Goal: Task Accomplishment & Management: Use online tool/utility

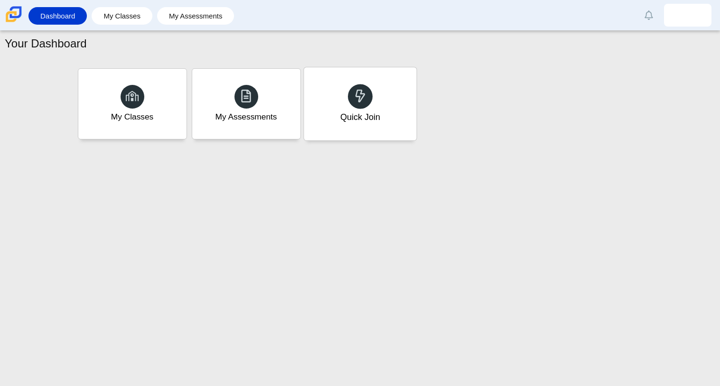
click at [376, 131] on div "Quick Join" at bounding box center [360, 103] width 112 height 73
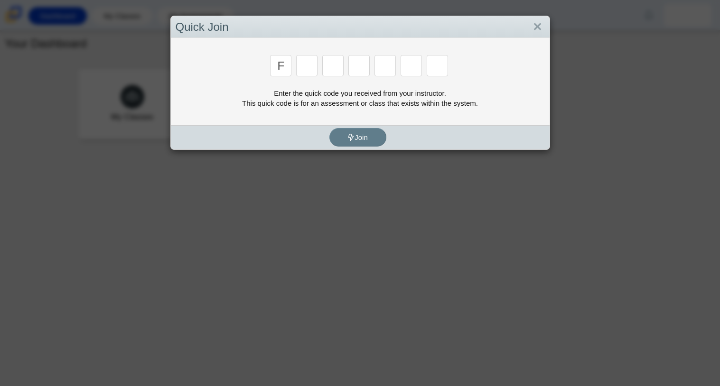
type input "f"
type input "7"
type input "n"
type input "m"
type input "c"
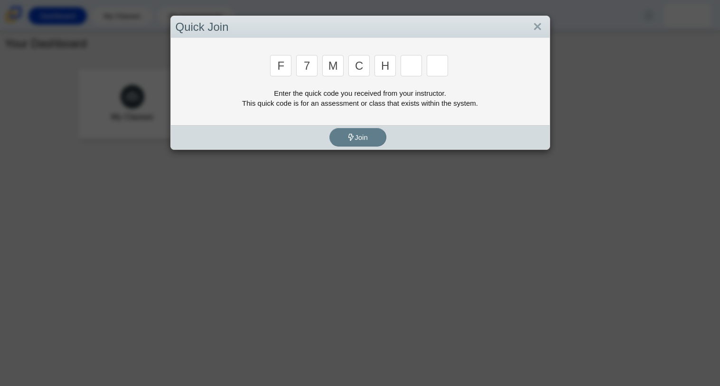
type input "h"
type input "w"
type input "k"
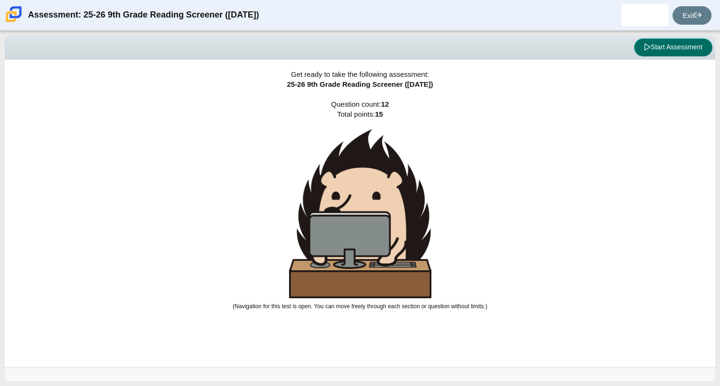
click at [653, 48] on button "Start Assessment" at bounding box center [673, 47] width 78 height 18
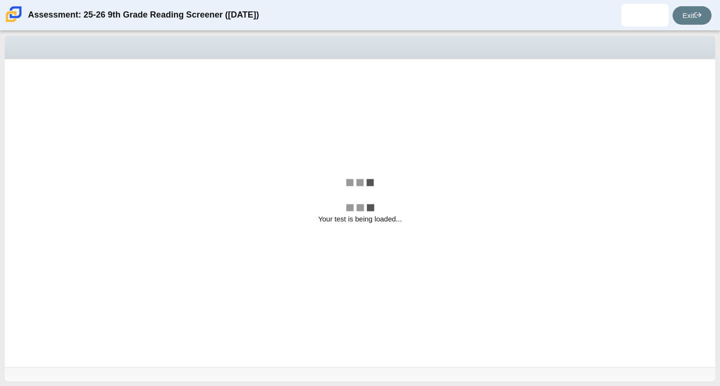
select select "ccc5b315-3c7c-471c-bf90-f22c8299c798"
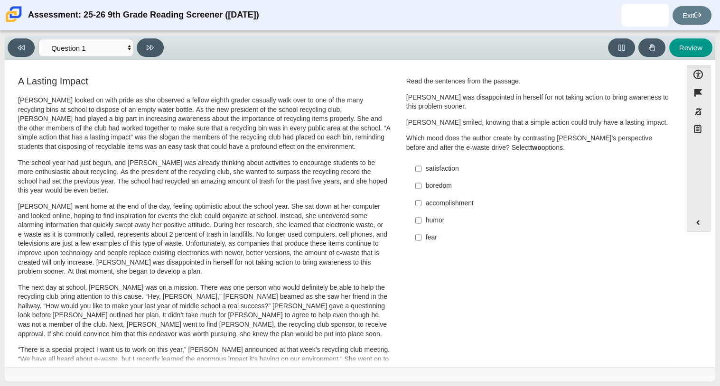
click at [471, 190] on div "boredom" at bounding box center [546, 185] width 240 height 9
click at [421, 190] on input "boredom boredom" at bounding box center [418, 185] width 6 height 17
checkbox input "true"
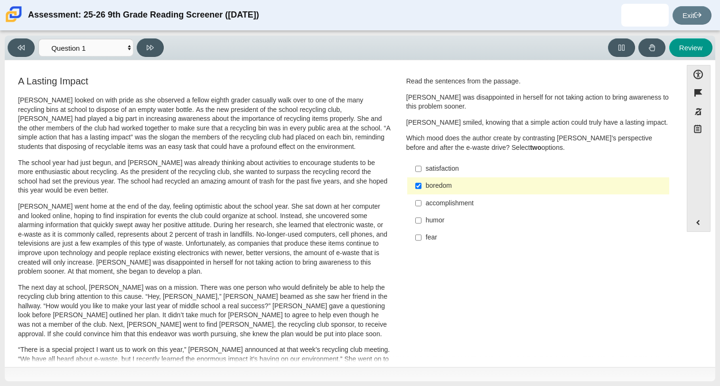
click at [468, 201] on div "accomplishment" at bounding box center [546, 203] width 240 height 9
click at [421, 201] on input "accomplishment accomplishment" at bounding box center [418, 203] width 6 height 17
checkbox input "true"
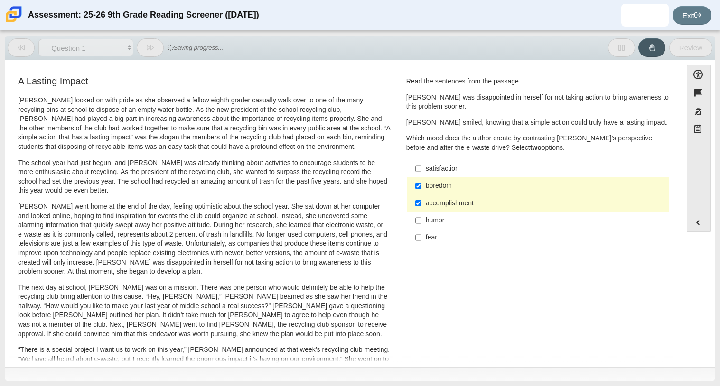
click at [677, 51] on button "Review" at bounding box center [690, 47] width 43 height 19
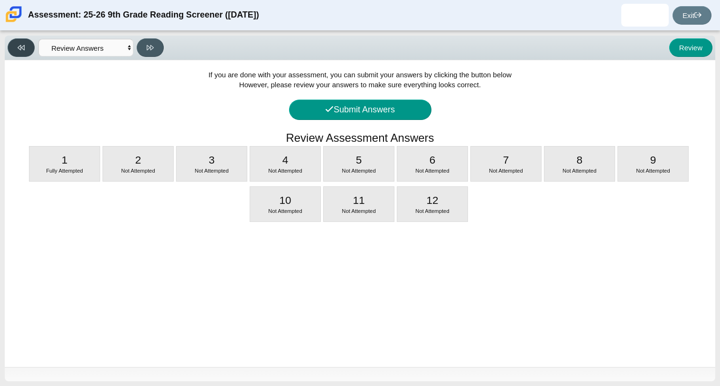
click at [16, 43] on button at bounding box center [21, 47] width 27 height 19
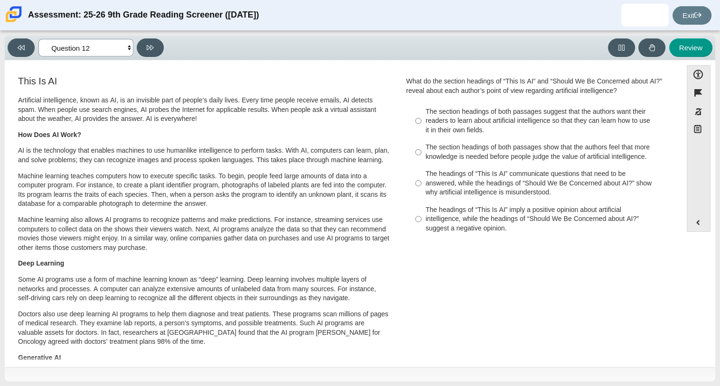
click at [126, 46] on select "Questions Question 1 Question 2 Question 3 Question 4 Question 5 Question 6 Que…" at bounding box center [85, 48] width 95 height 18
select select "ccc5b315-3c7c-471c-bf90-f22c8299c798"
click at [38, 39] on select "Questions Question 1 Question 2 Question 3 Question 4 Question 5 Question 6 Que…" at bounding box center [85, 48] width 95 height 18
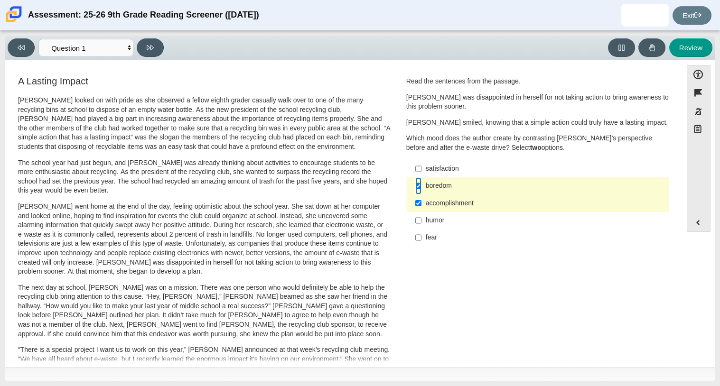
click at [415, 190] on input "boredom boredom" at bounding box center [418, 185] width 6 height 17
checkbox input "false"
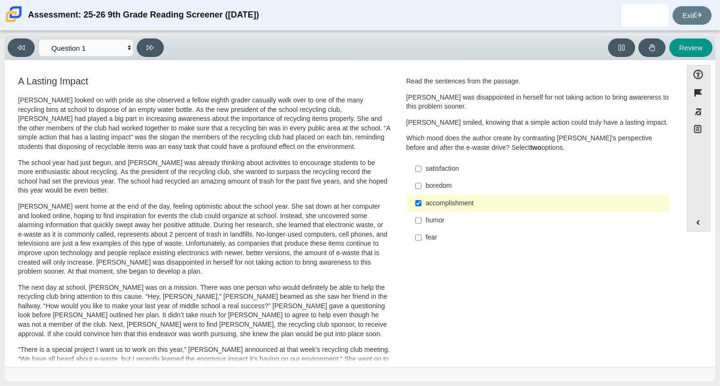
click at [424, 195] on label "accomplishment accomplishment" at bounding box center [539, 203] width 261 height 17
click at [421, 195] on input "accomplishment accomplishment" at bounding box center [418, 203] width 6 height 17
checkbox input "false"
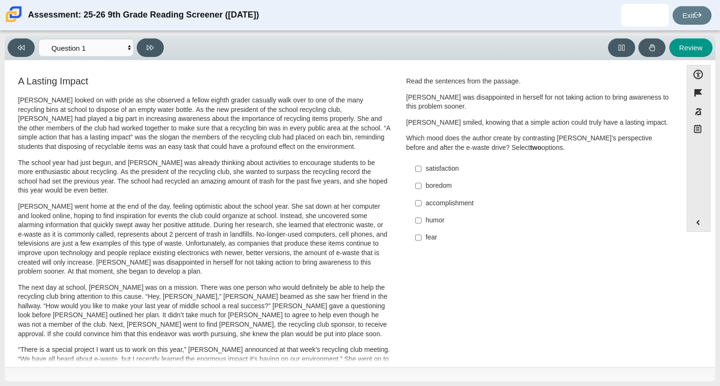
click at [426, 222] on div "humor" at bounding box center [546, 220] width 240 height 9
click at [421, 222] on input "humor humor" at bounding box center [418, 220] width 6 height 17
checkbox input "true"
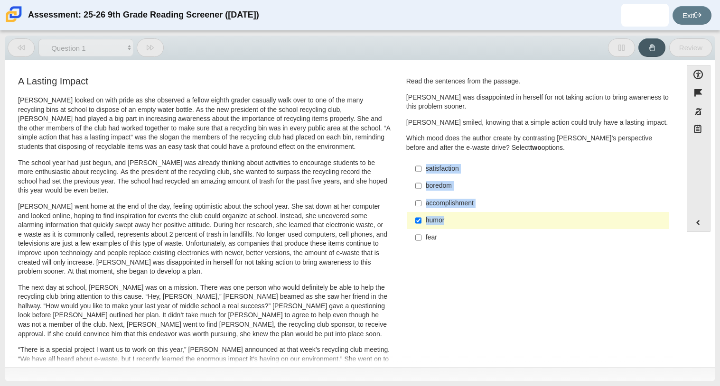
drag, startPoint x: 422, startPoint y: 222, endPoint x: 487, endPoint y: 154, distance: 94.3
click at [487, 154] on div "Read the sentences from the passage. [PERSON_NAME] was disappointed in herself …" at bounding box center [538, 162] width 264 height 170
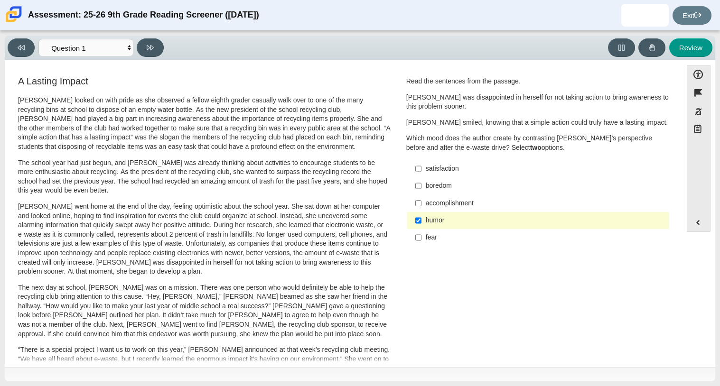
click at [491, 243] on label "fear fear" at bounding box center [539, 237] width 261 height 17
click at [421, 243] on input "fear fear" at bounding box center [418, 237] width 6 height 17
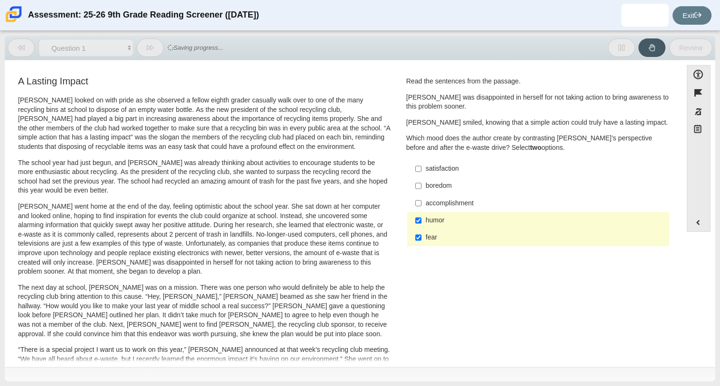
click at [490, 233] on label "fear fear" at bounding box center [539, 237] width 261 height 17
click at [421, 233] on input "fear fear" at bounding box center [418, 237] width 6 height 17
checkbox input "false"
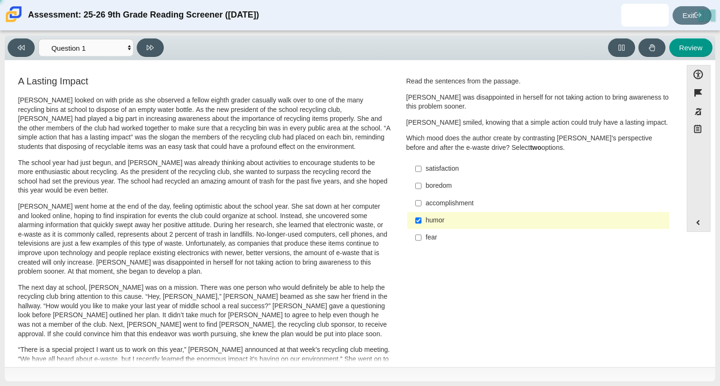
click at [488, 217] on div "humor" at bounding box center [546, 220] width 240 height 9
click at [421, 217] on input "humor humor" at bounding box center [418, 220] width 6 height 17
checkbox input "false"
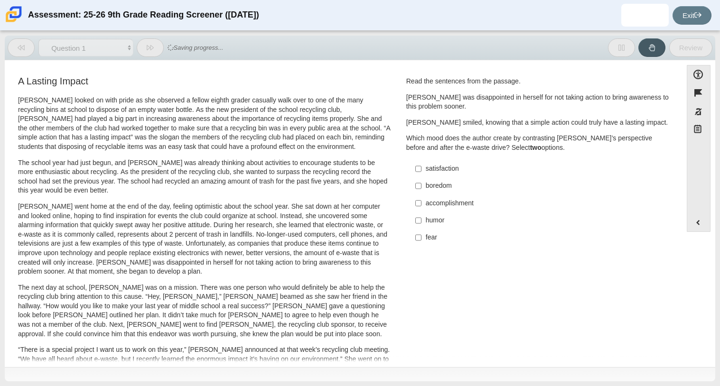
click at [477, 202] on div "accomplishment" at bounding box center [546, 203] width 240 height 9
click at [421, 202] on input "accomplishment accomplishment" at bounding box center [418, 203] width 6 height 17
checkbox input "true"
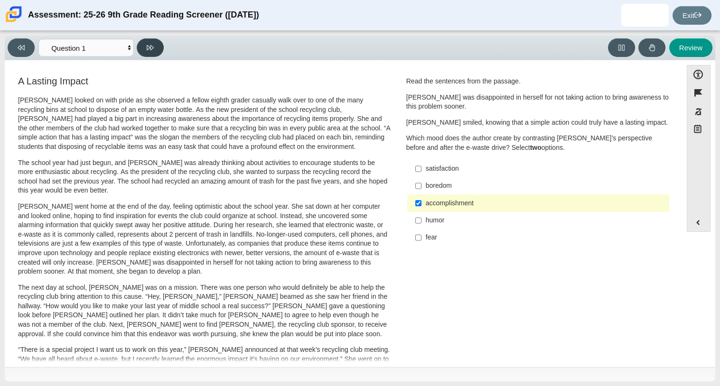
click at [157, 46] on button at bounding box center [150, 47] width 27 height 19
select select "0ff64528-ffd7-428d-b192-babfaadd44e8"
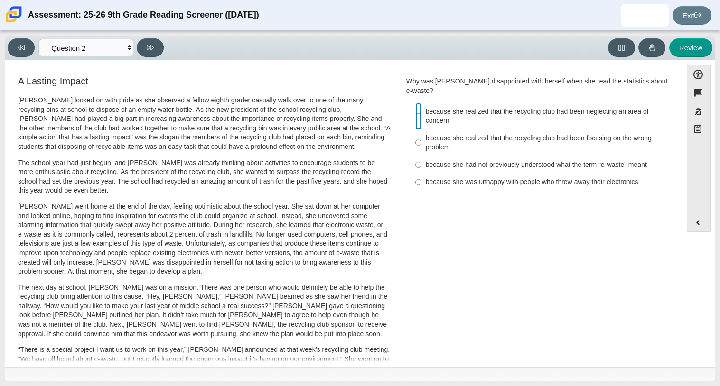
click at [415, 103] on input "because she realized that the recycling club had been neglecting an area of con…" at bounding box center [418, 116] width 6 height 27
radio input "true"
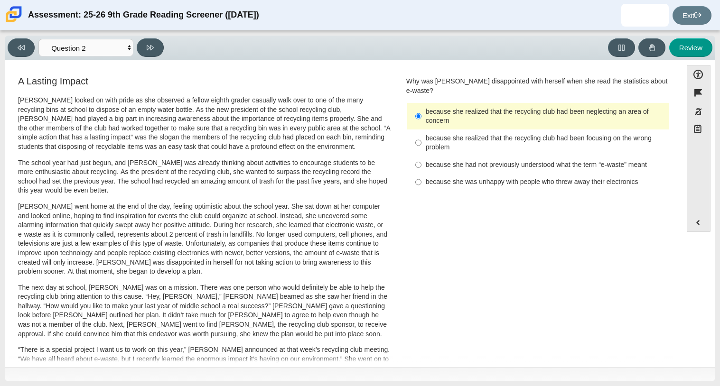
click at [161, 56] on div "Viewing Question 2 of 12 in Pacing Mode Questions Question 1 Question 2 Questio…" at bounding box center [88, 47] width 160 height 19
click at [156, 55] on button at bounding box center [150, 47] width 27 height 19
select select "7ce3d843-6974-4858-901c-1ff39630e843"
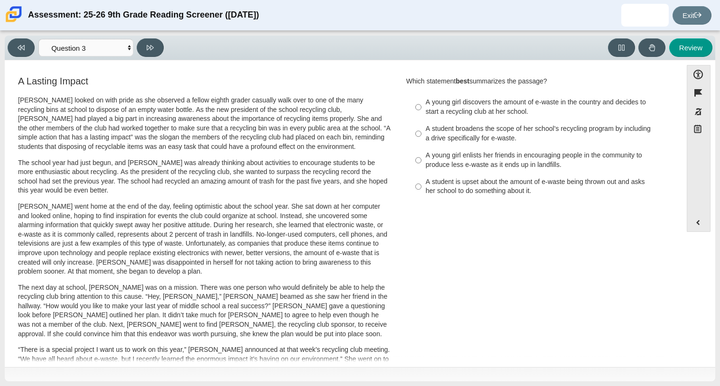
click at [277, 205] on p "[PERSON_NAME] went home at the end of the day, feeling optimistic about the sch…" at bounding box center [204, 239] width 372 height 74
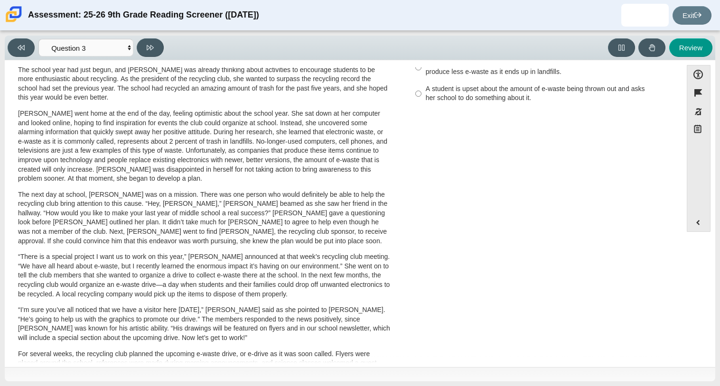
scroll to position [93, 0]
click at [320, 193] on p "The next day at school, [PERSON_NAME] was on a mission. There was one person wh…" at bounding box center [204, 218] width 372 height 56
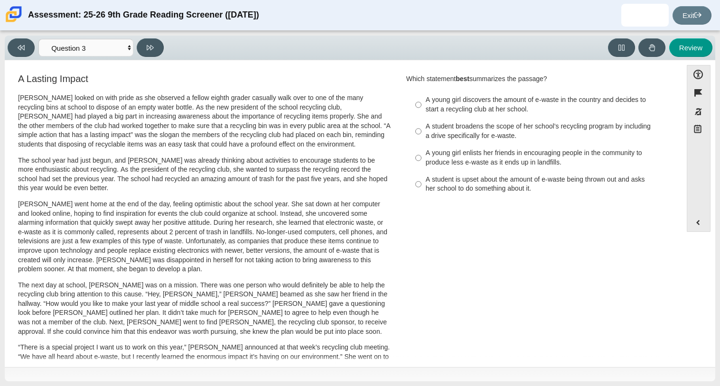
scroll to position [0, 0]
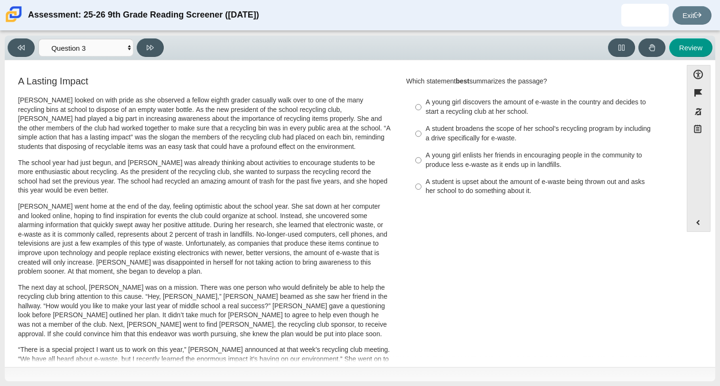
click at [427, 123] on label "A student broadens the scope of her school’s recycling program by including a d…" at bounding box center [539, 134] width 261 height 27
click at [421, 123] on input "A student broadens the scope of her school’s recycling program by including a d…" at bounding box center [418, 134] width 6 height 27
radio input "true"
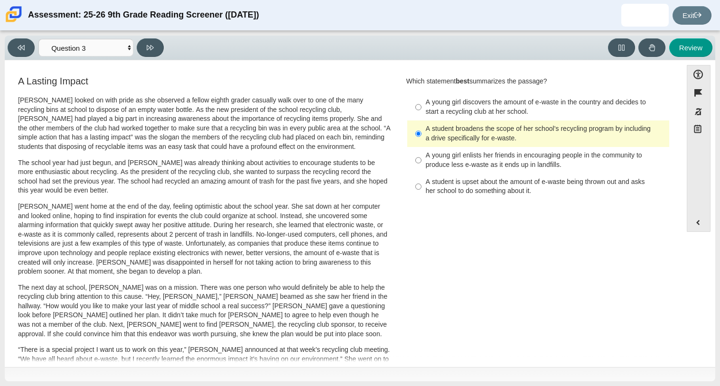
click at [459, 88] on div "Which statement best summarizes the passage? Responses A young girl discovers t…" at bounding box center [538, 139] width 264 height 124
click at [475, 106] on div "A young girl discovers the amount of e-waste in the country and decides to star…" at bounding box center [546, 107] width 240 height 19
click at [421, 106] on input "A young girl discovers the amount of e-waste in the country and decides to star…" at bounding box center [418, 107] width 6 height 27
radio input "true"
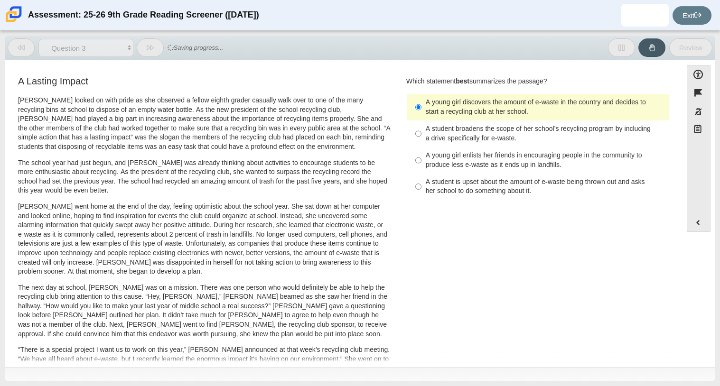
click at [552, 150] on label "A young girl enlists her friends in encouraging people in the community to prod…" at bounding box center [539, 160] width 261 height 27
click at [421, 150] on input "A young girl enlists her friends in encouraging people in the community to prod…" at bounding box center [418, 160] width 6 height 27
radio input "true"
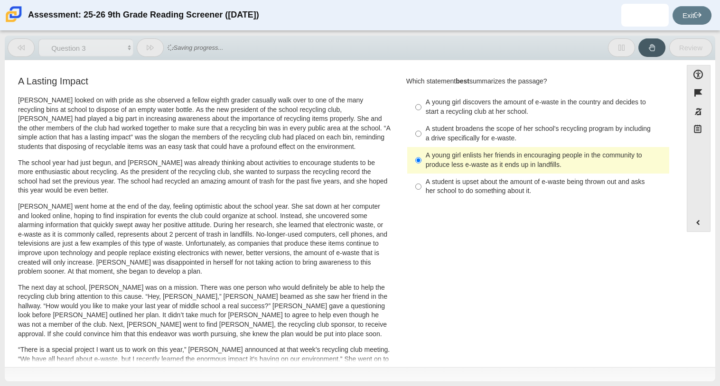
click at [552, 150] on label "A young girl enlists her friends in encouraging people in the community to prod…" at bounding box center [539, 160] width 261 height 27
click at [421, 150] on input "A young girl enlists her friends in encouraging people in the community to prod…" at bounding box center [418, 160] width 6 height 27
click at [521, 134] on div "A student broadens the scope of her school’s recycling program by including a d…" at bounding box center [546, 133] width 240 height 19
click at [421, 134] on input "A student broadens the scope of her school’s recycling program by including a d…" at bounding box center [418, 134] width 6 height 27
radio input "true"
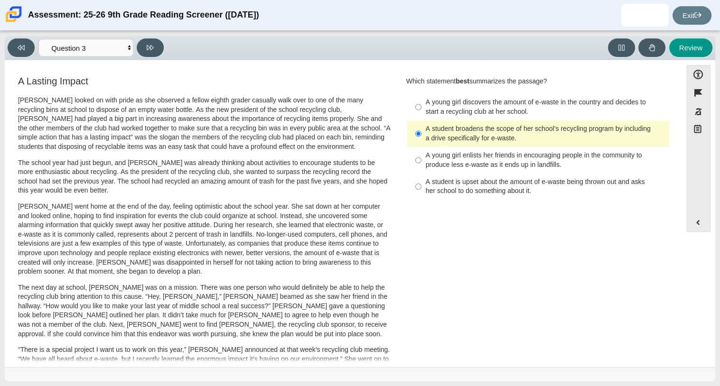
click at [472, 102] on div "A young girl discovers the amount of e-waste in the country and decides to star…" at bounding box center [546, 107] width 240 height 19
click at [421, 102] on input "A young girl discovers the amount of e-waste in the country and decides to star…" at bounding box center [418, 107] width 6 height 27
radio input "true"
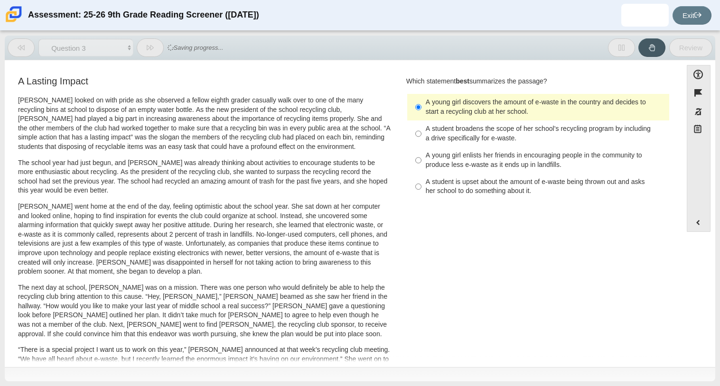
click at [467, 99] on div "A young girl discovers the amount of e-waste in the country and decides to star…" at bounding box center [546, 107] width 240 height 19
click at [421, 99] on input "A young girl discovers the amount of e-waste in the country and decides to star…" at bounding box center [418, 107] width 6 height 27
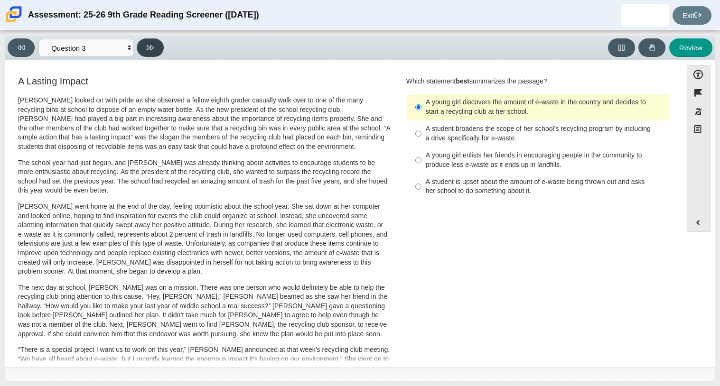
click at [148, 47] on icon at bounding box center [150, 47] width 7 height 7
select select "ca9ea0f1-49c5-4bd1-83b0-472c18652b42"
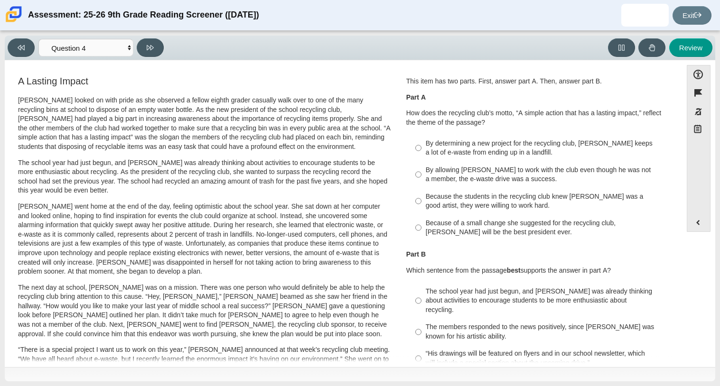
click at [449, 151] on div "By determining a new project for the recycling club, [PERSON_NAME] keeps a lot …" at bounding box center [546, 148] width 240 height 19
click at [421, 151] on input "By determining a new project for the recycling club, [PERSON_NAME] keeps a lot …" at bounding box center [418, 148] width 6 height 27
radio input "true"
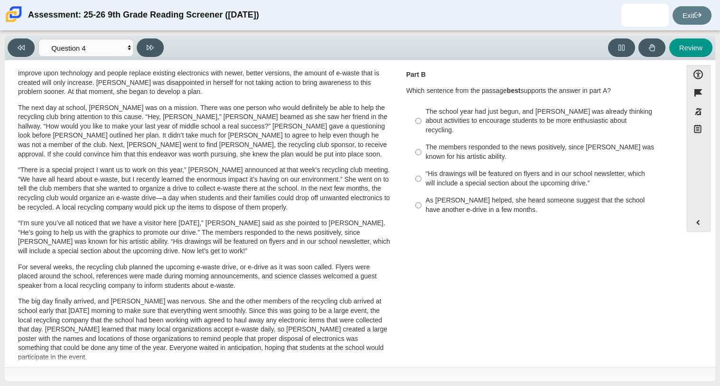
scroll to position [178, 0]
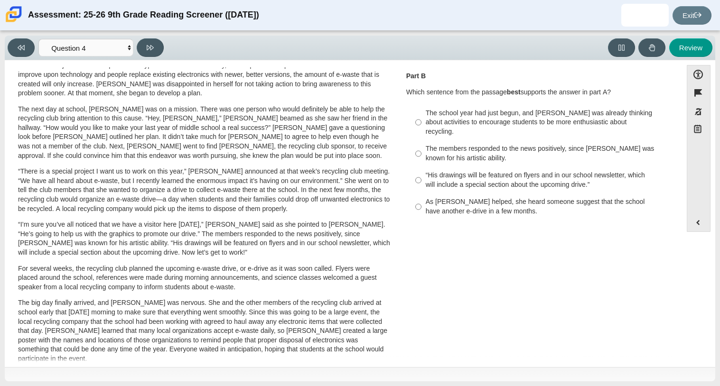
click at [506, 122] on div "The school year had just begun, and [PERSON_NAME] was already thinking about ac…" at bounding box center [546, 123] width 240 height 28
click at [421, 122] on input "The school year had just begun, and [PERSON_NAME] was already thinking about ac…" at bounding box center [418, 122] width 6 height 36
radio input "true"
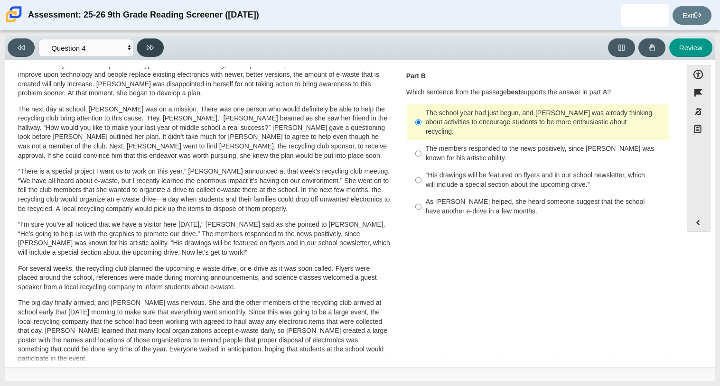
click at [143, 51] on button at bounding box center [150, 47] width 27 height 19
select select "e41f1a79-e29f-4095-8030-a53364015bed"
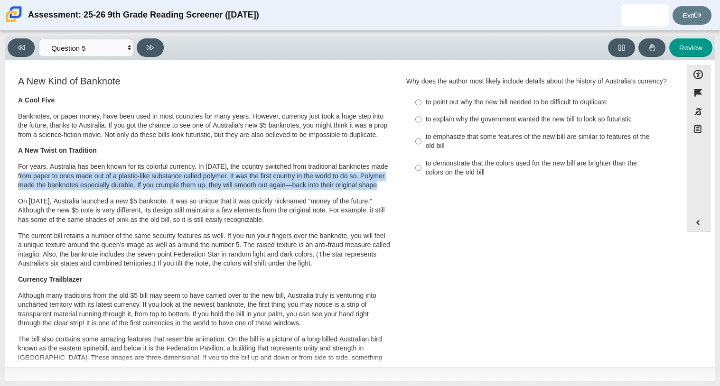
drag, startPoint x: 25, startPoint y: 185, endPoint x: 43, endPoint y: 205, distance: 27.2
click at [43, 190] on p "For years, Australia has been known for its colorful currency. In [DATE], the c…" at bounding box center [204, 176] width 372 height 28
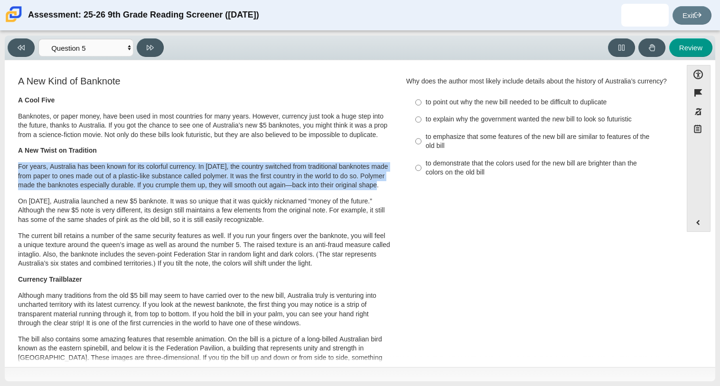
drag, startPoint x: 39, startPoint y: 205, endPoint x: 17, endPoint y: 175, distance: 38.0
click at [17, 175] on div "A New Kind of Banknote A Cool Five Banknotes, or paper money, have been used in…" at bounding box center [204, 344] width 375 height 541
click at [77, 211] on div "A Cool Five Banknotes, or paper money, have been used in most countries for man…" at bounding box center [204, 355] width 372 height 518
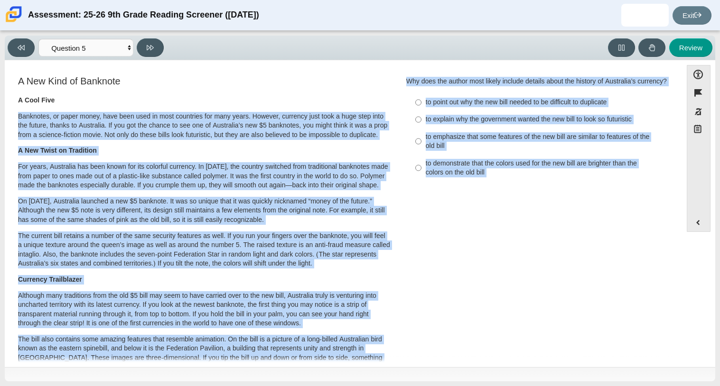
scroll to position [283, 0]
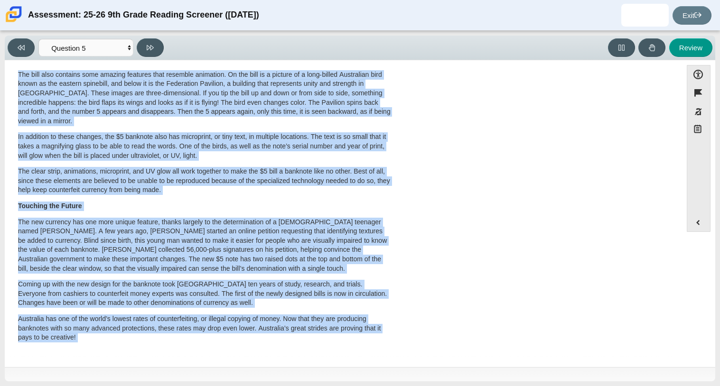
drag, startPoint x: 18, startPoint y: 115, endPoint x: 187, endPoint y: 380, distance: 313.7
click at [187, 380] on div "Viewing Question 5 of 12 in Pacing Mode Questions Question 1 Question 2 Questio…" at bounding box center [360, 209] width 710 height 346
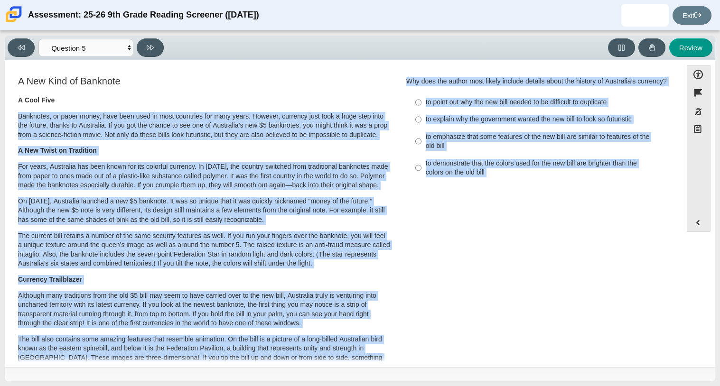
click at [464, 211] on div "A New Kind of Banknote A Cool Five Banknotes, or paper money, have been used in…" at bounding box center [343, 347] width 668 height 547
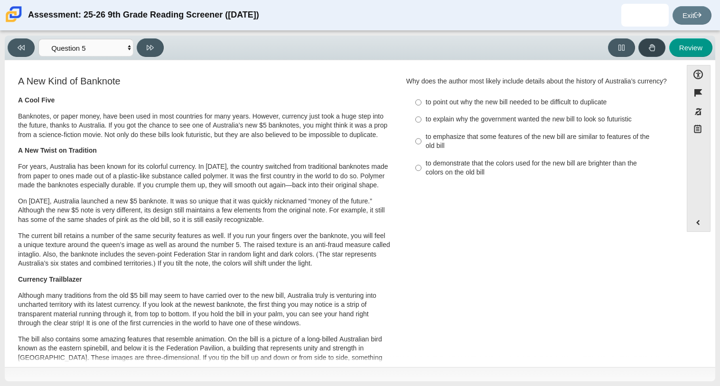
click at [648, 40] on button at bounding box center [651, 47] width 27 height 19
click at [650, 51] on button at bounding box center [651, 47] width 27 height 19
click at [496, 149] on div "to emphasize that some features of the new bill are similar to features of the …" at bounding box center [546, 141] width 240 height 19
click at [421, 149] on input "to emphasize that some features of the new bill are similar to features of the …" at bounding box center [418, 141] width 6 height 27
radio input "true"
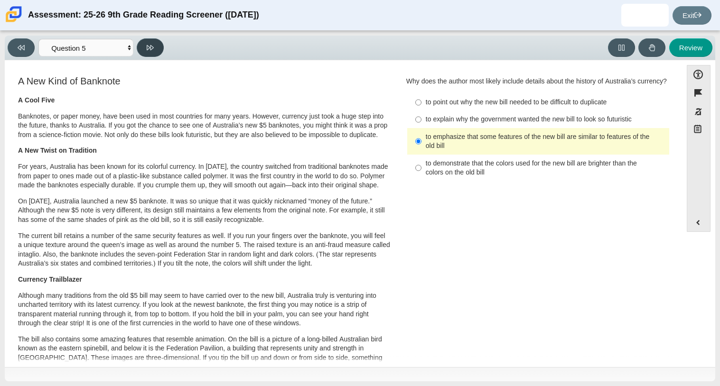
click at [159, 45] on button at bounding box center [150, 47] width 27 height 19
select select "69146e31-7b3d-4a3e-9ce6-f30c24342ae0"
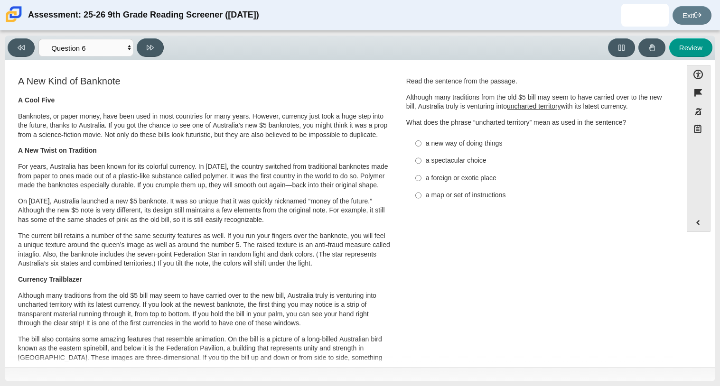
click at [345, 156] on p "A New Twist on Tradition" at bounding box center [204, 150] width 372 height 9
click at [349, 156] on p "A New Twist on Tradition" at bounding box center [204, 150] width 372 height 9
click at [426, 175] on div "a foreign or exotic place" at bounding box center [546, 178] width 240 height 9
click at [421, 175] on input "a foreign or exotic place a foreign or exotic place" at bounding box center [418, 177] width 6 height 17
radio input "true"
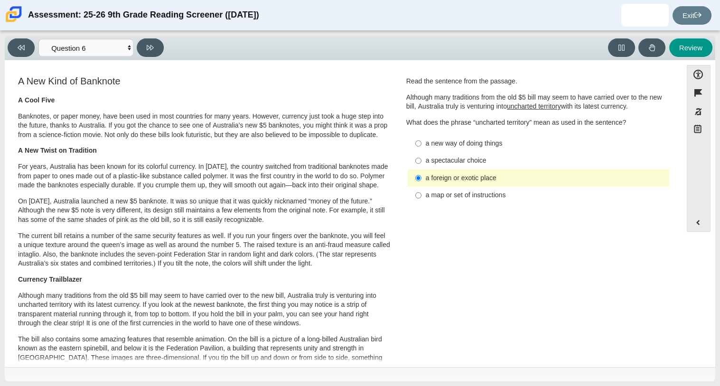
click at [439, 190] on label "a map or set of instructions a map or set of instructions" at bounding box center [539, 195] width 261 height 17
click at [421, 190] on input "a map or set of instructions a map or set of instructions" at bounding box center [418, 195] width 6 height 17
radio input "true"
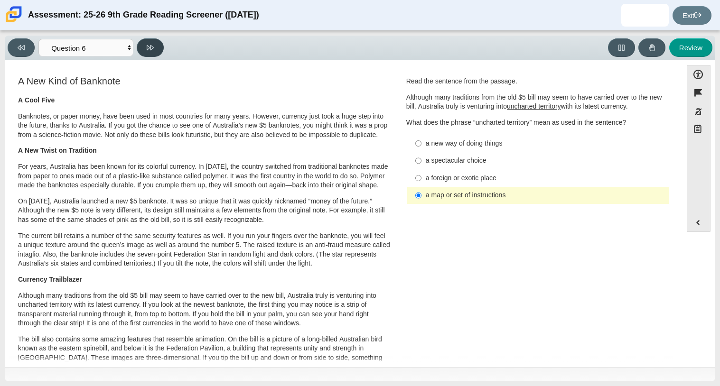
click at [149, 46] on icon at bounding box center [150, 47] width 7 height 7
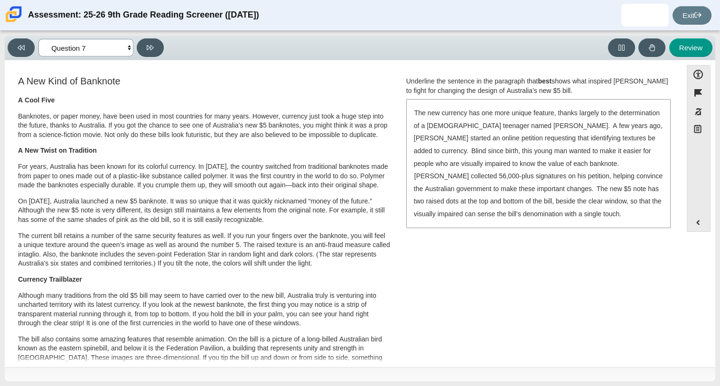
click at [126, 46] on select "Questions Question 1 Question 2 Question 3 Question 4 Question 5 Question 6 Que…" at bounding box center [85, 48] width 95 height 18
select select "c3effed4-44ce-4a19-bd96-1787f34e9b4c"
click at [38, 39] on select "Questions Question 1 Question 2 Question 3 Question 4 Question 5 Question 6 Que…" at bounding box center [85, 48] width 95 height 18
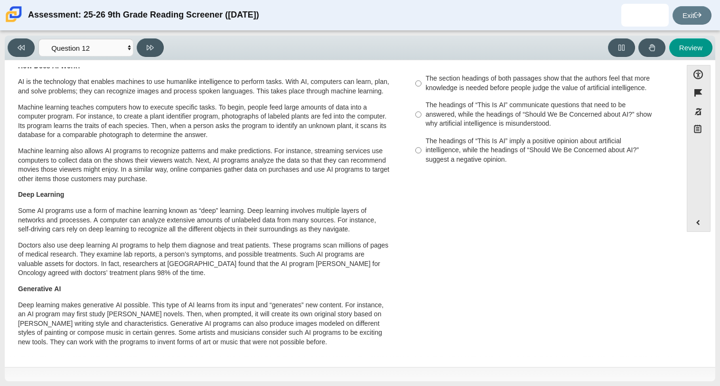
scroll to position [83, 0]
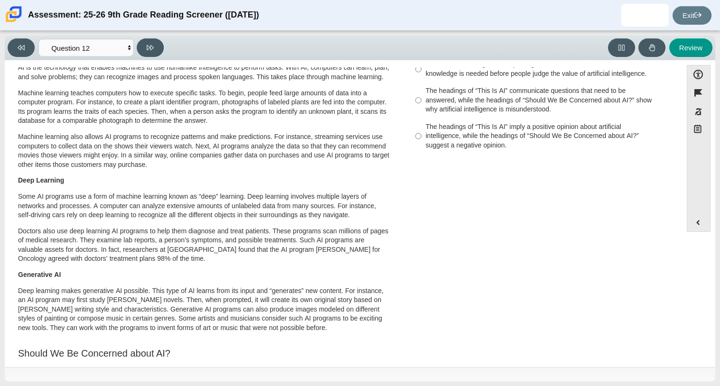
click at [432, 104] on div "The headings of “This Is AI” communicate questions that need to be answered, wh…" at bounding box center [546, 100] width 240 height 28
click at [421, 104] on input "The headings of “This Is AI” communicate questions that need to be answered, wh…" at bounding box center [418, 101] width 6 height 36
radio input "true"
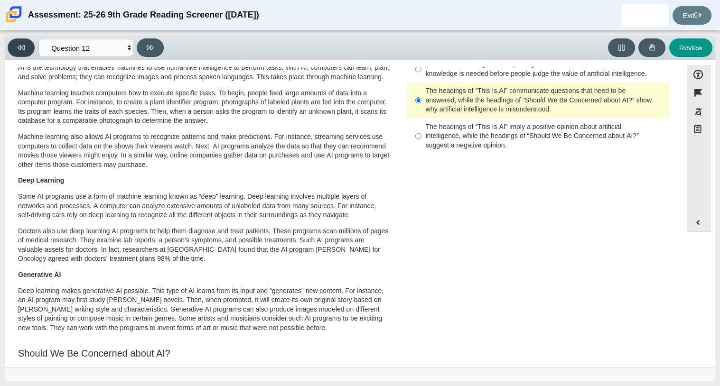
click at [20, 46] on icon at bounding box center [21, 47] width 7 height 7
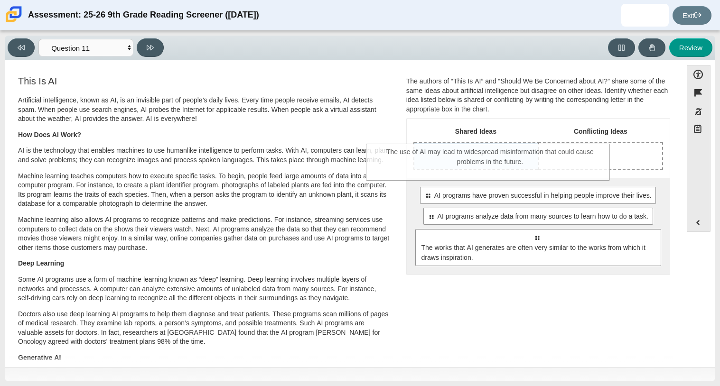
drag, startPoint x: 520, startPoint y: 248, endPoint x: 474, endPoint y: 162, distance: 97.7
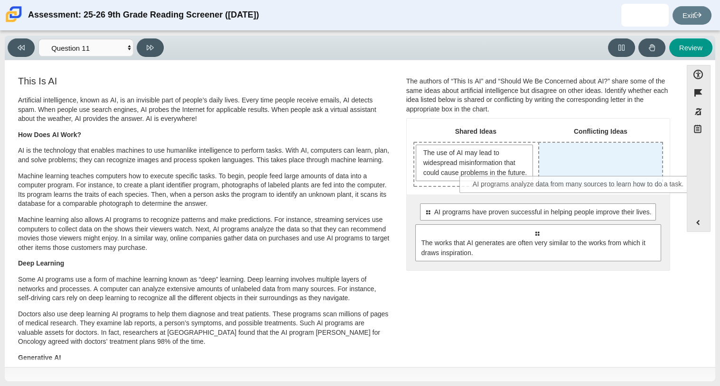
drag, startPoint x: 557, startPoint y: 247, endPoint x: 598, endPoint y: 187, distance: 72.5
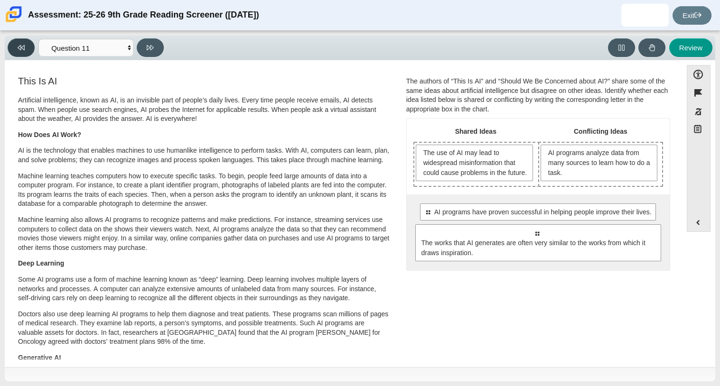
click at [27, 48] on button at bounding box center [21, 47] width 27 height 19
select select "cdf3c14e-a918-44d1-9b63-3db0fa81641e"
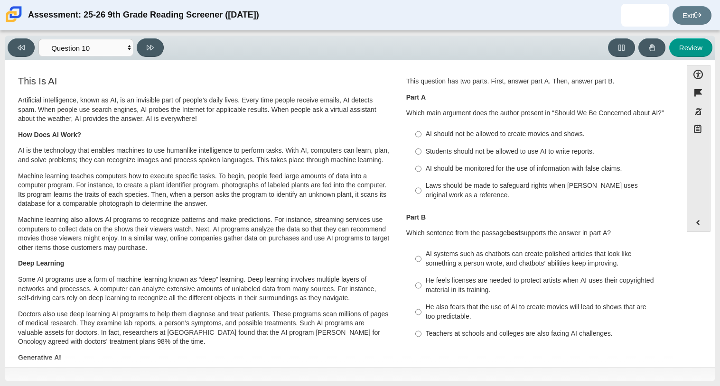
click at [474, 149] on div "Students should not be allowed to use AI to write reports." at bounding box center [546, 151] width 240 height 9
click at [421, 149] on input "Students should not be allowed to use AI to write reports. Students should not …" at bounding box center [418, 151] width 6 height 17
radio input "true"
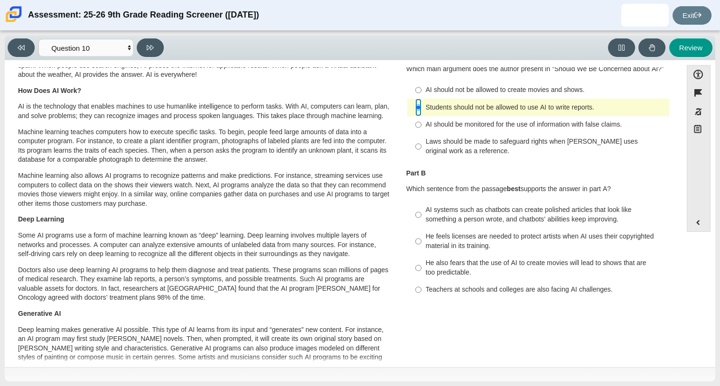
scroll to position [45, 0]
click at [417, 271] on input "He also fears that the use of AI to create movies will lead to shows that are t…" at bounding box center [418, 267] width 6 height 27
radio input "true"
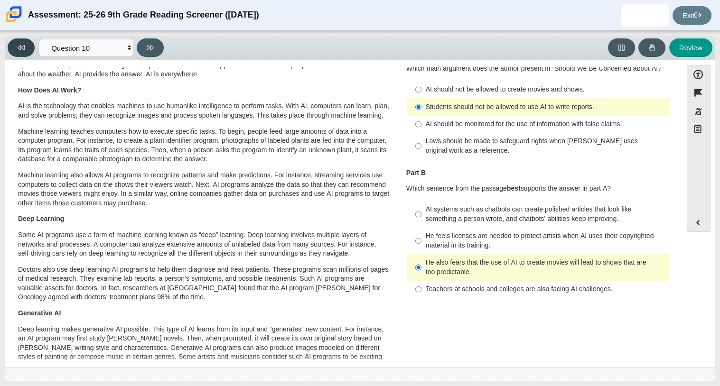
click at [16, 50] on button at bounding box center [21, 47] width 27 height 19
select select "89f058d6-b15c-4ef5-a4b3-fdaffb8868b6"
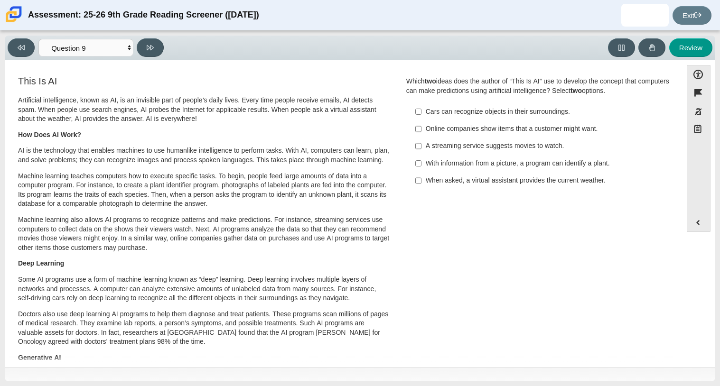
click at [420, 130] on label "Online companies show items that a customer might want. Online companies show i…" at bounding box center [539, 129] width 261 height 17
click at [420, 130] on input "Online companies show items that a customer might want. Online companies show i…" at bounding box center [418, 129] width 6 height 17
checkbox input "true"
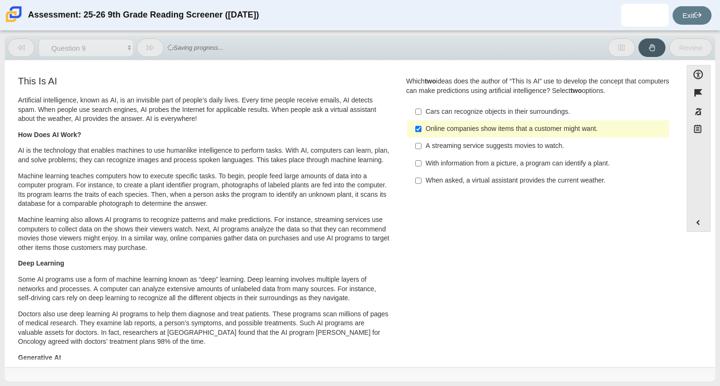
click at [400, 174] on div "Question Which two ideas does the author of “This Is AI” use to develop the con…" at bounding box center [538, 134] width 278 height 121
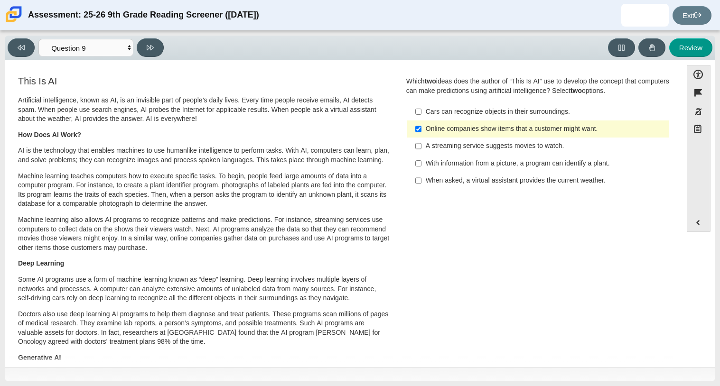
click at [411, 171] on label "With information from a picture, a program can identify a plant. With informati…" at bounding box center [539, 163] width 261 height 17
click at [415, 171] on input "With information from a picture, a program can identify a plant. With informati…" at bounding box center [418, 163] width 6 height 17
checkbox input "true"
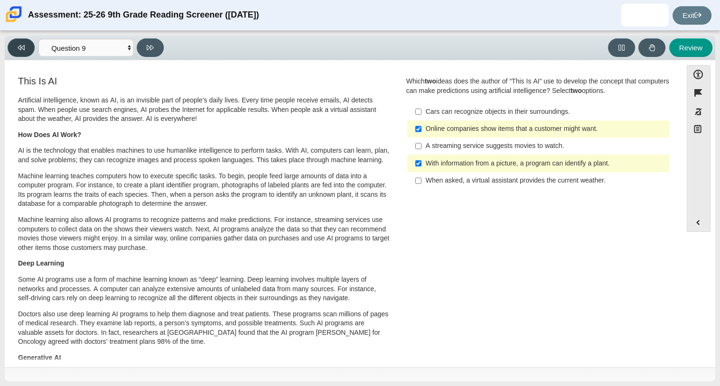
click at [23, 49] on icon at bounding box center [21, 47] width 7 height 7
select select "ea8338c2-a6a3-418e-a305-2b963b54a290"
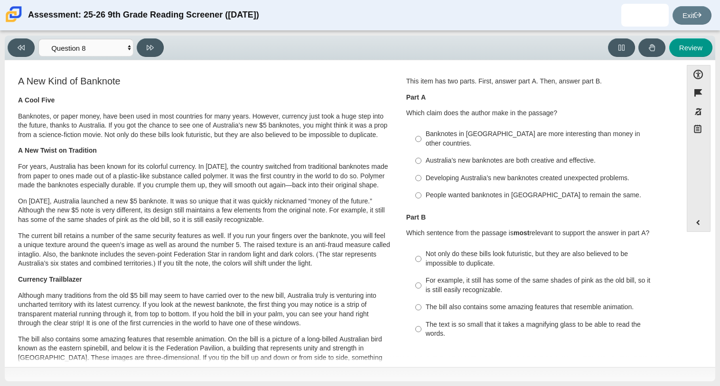
click at [419, 152] on label "Australia’s new banknotes are both creative and effective. Australia’s new bank…" at bounding box center [539, 160] width 261 height 17
click at [419, 152] on input "Australia’s new banknotes are both creative and effective. Australia’s new bank…" at bounding box center [418, 160] width 6 height 17
radio input "true"
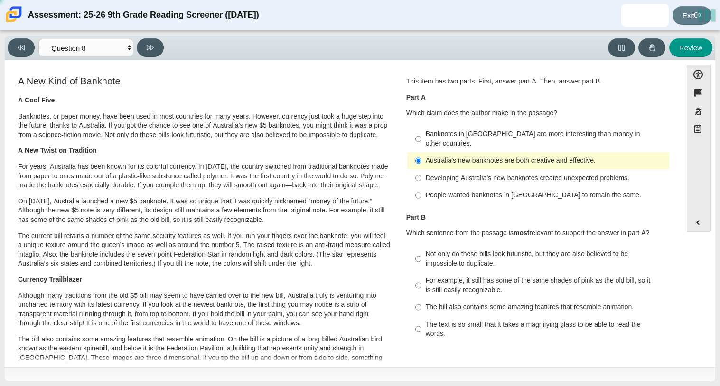
click at [400, 131] on div "Question 1 This item has two parts. First, answer part A. Then, answer part B. …" at bounding box center [538, 211] width 278 height 275
click at [409, 133] on label "Banknotes in [GEOGRAPHIC_DATA] are more interesting than money in other countri…" at bounding box center [539, 139] width 261 height 27
click at [415, 133] on input "Banknotes in [GEOGRAPHIC_DATA] are more interesting than money in other countri…" at bounding box center [418, 139] width 6 height 27
radio input "true"
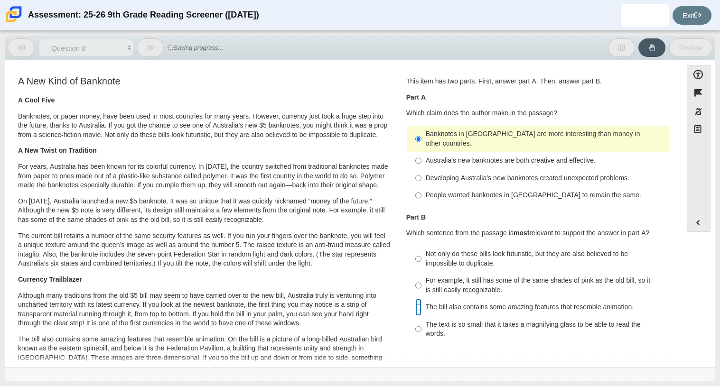
click at [415, 304] on input "The bill also contains some amazing features that resemble animation. The bill …" at bounding box center [418, 307] width 6 height 17
radio input "true"
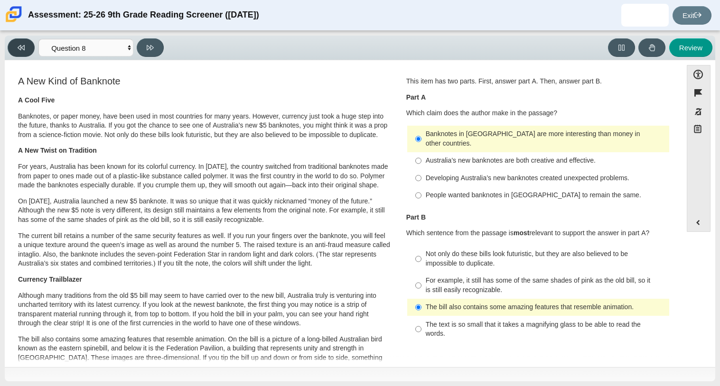
click at [15, 49] on button at bounding box center [21, 47] width 27 height 19
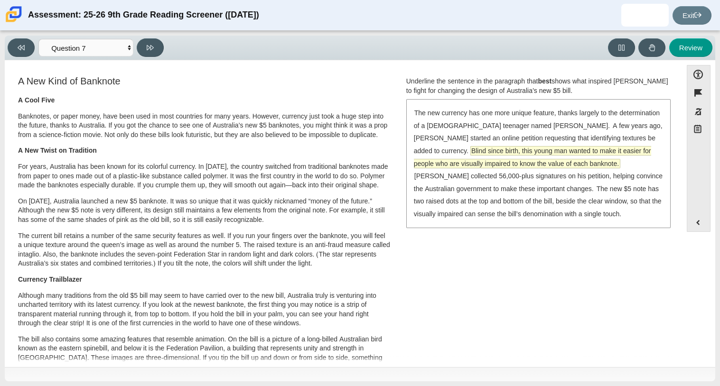
click at [486, 150] on span "Blind since birth, this young man wanted to make it easier for people who are v…" at bounding box center [532, 157] width 237 height 21
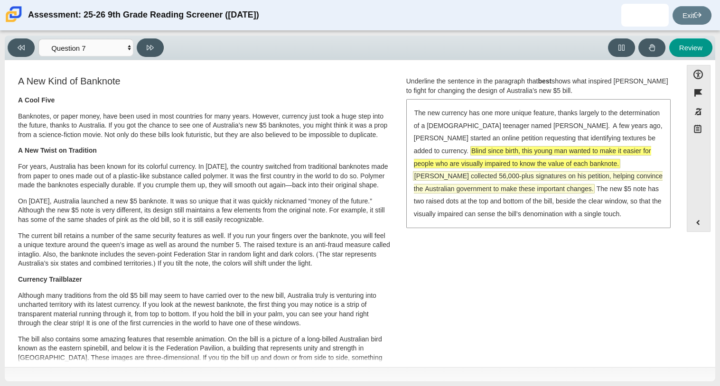
click at [499, 193] on span "[PERSON_NAME] collected 56,000-plus signatures on his petition, helping convinc…" at bounding box center [538, 182] width 249 height 21
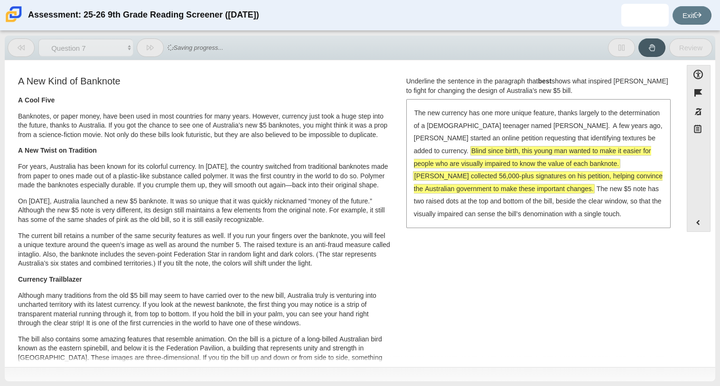
click at [498, 192] on span "[PERSON_NAME] collected 56,000-plus signatures on his petition, helping convinc…" at bounding box center [538, 182] width 249 height 21
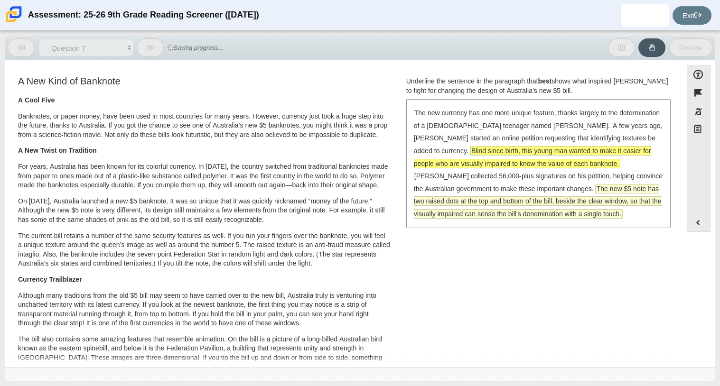
click at [513, 212] on span "The new $5 note has two raised dots at the top and bottom of the bill, beside t…" at bounding box center [538, 202] width 248 height 34
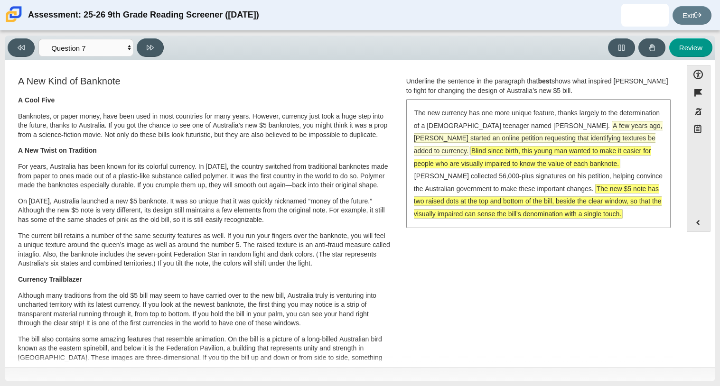
click at [431, 133] on span "A few years ago, [PERSON_NAME] started an online petition requesting that ident…" at bounding box center [538, 138] width 249 height 34
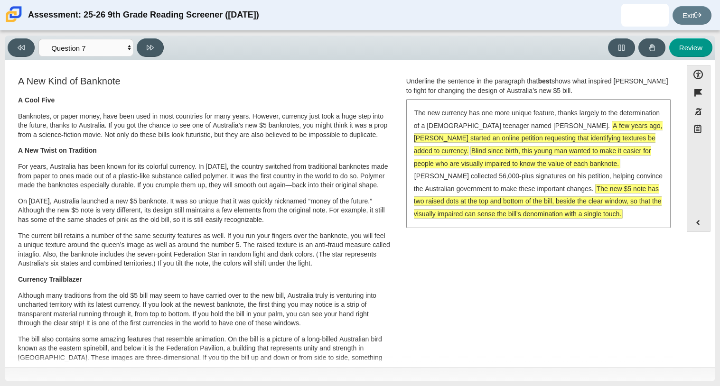
click at [464, 148] on span "Blind since birth, this young man wanted to make it easier for people who are v…" at bounding box center [532, 157] width 237 height 21
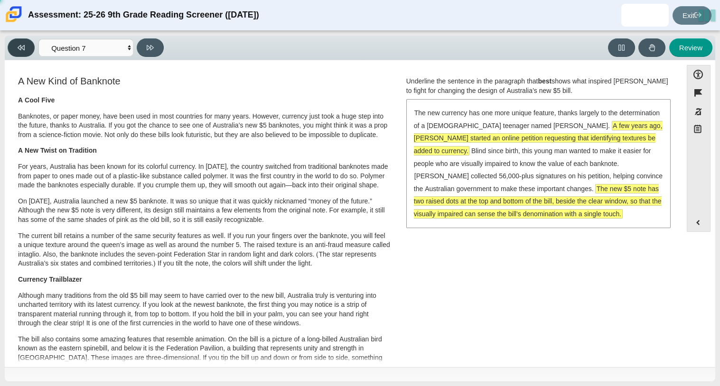
click at [20, 50] on icon at bounding box center [21, 47] width 7 height 7
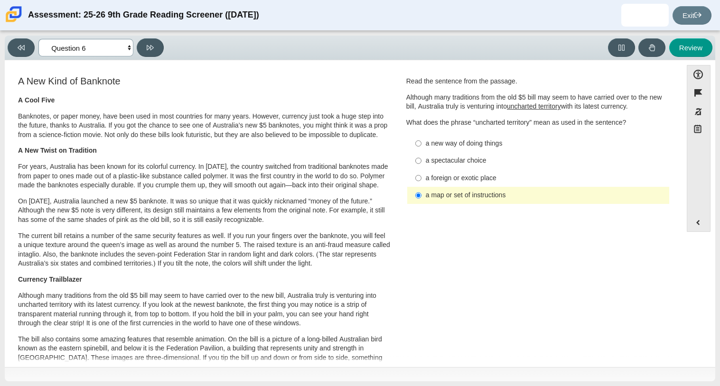
click at [102, 41] on select "Questions Question 1 Question 2 Question 3 Question 4 Question 5 Question 6 Que…" at bounding box center [85, 48] width 95 height 18
click at [38, 39] on select "Questions Question 1 Question 2 Question 3 Question 4 Question 5 Question 6 Que…" at bounding box center [85, 48] width 95 height 18
click at [111, 52] on select "Questions Question 1 Question 2 Question 3 Question 4 Question 5 Question 6 Que…" at bounding box center [85, 48] width 95 height 18
click at [38, 39] on select "Questions Question 1 Question 2 Question 3 Question 4 Question 5 Question 6 Que…" at bounding box center [85, 48] width 95 height 18
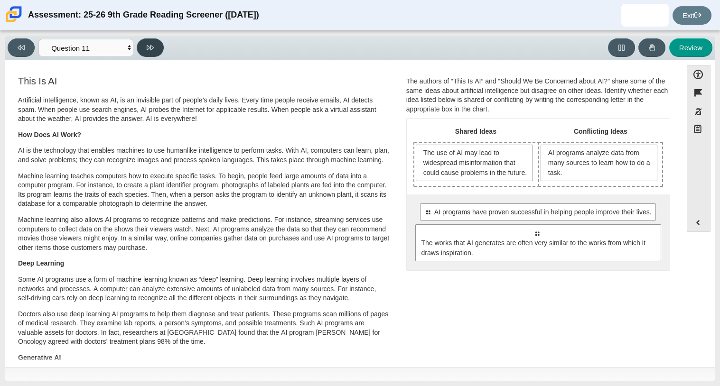
click at [144, 50] on button at bounding box center [150, 47] width 27 height 19
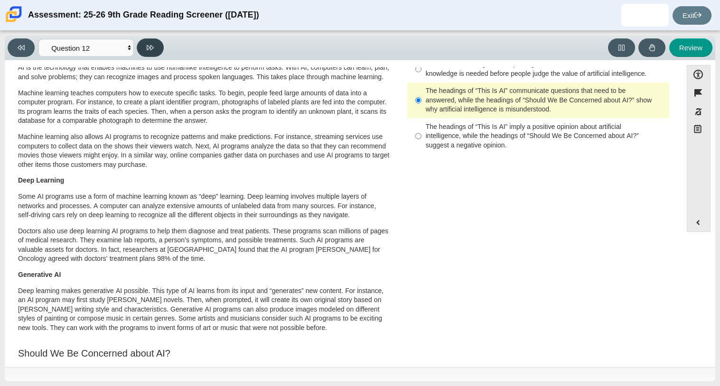
click at [144, 50] on button at bounding box center [150, 47] width 27 height 19
select select "review"
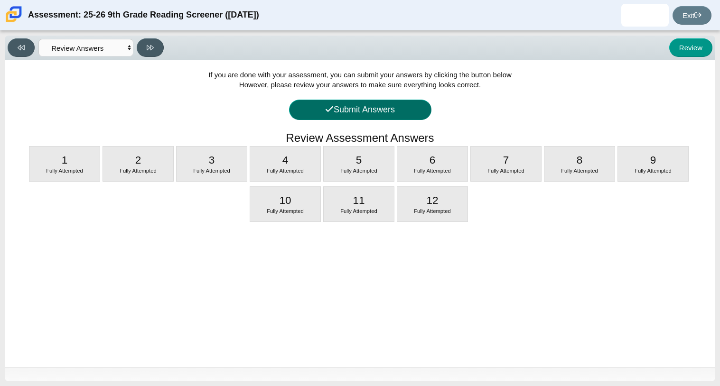
click at [376, 103] on button "Submit Answers" at bounding box center [360, 110] width 142 height 20
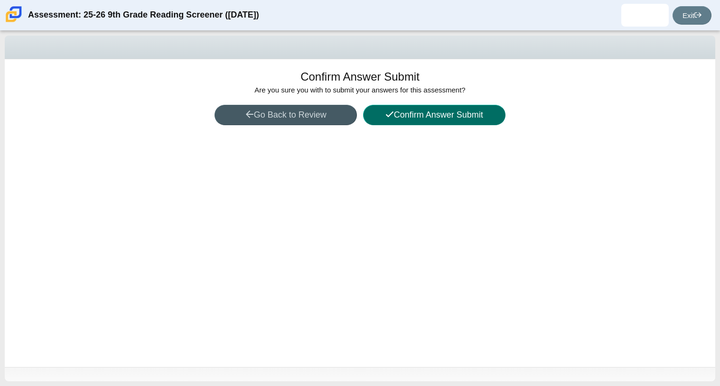
click at [436, 118] on button "Confirm Answer Submit" at bounding box center [434, 115] width 142 height 20
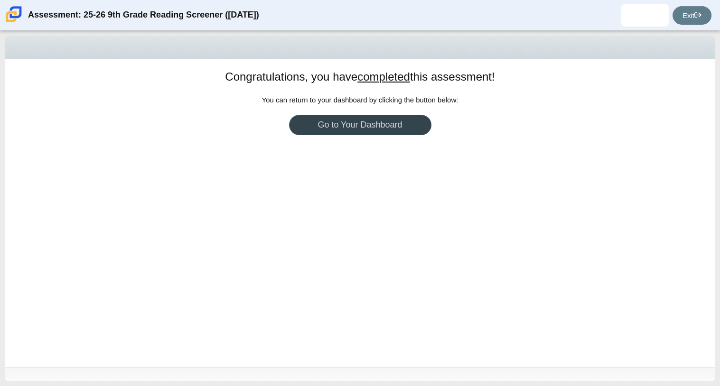
click at [399, 127] on link "Go to Your Dashboard" at bounding box center [360, 125] width 142 height 20
